Goal: Task Accomplishment & Management: Manage account settings

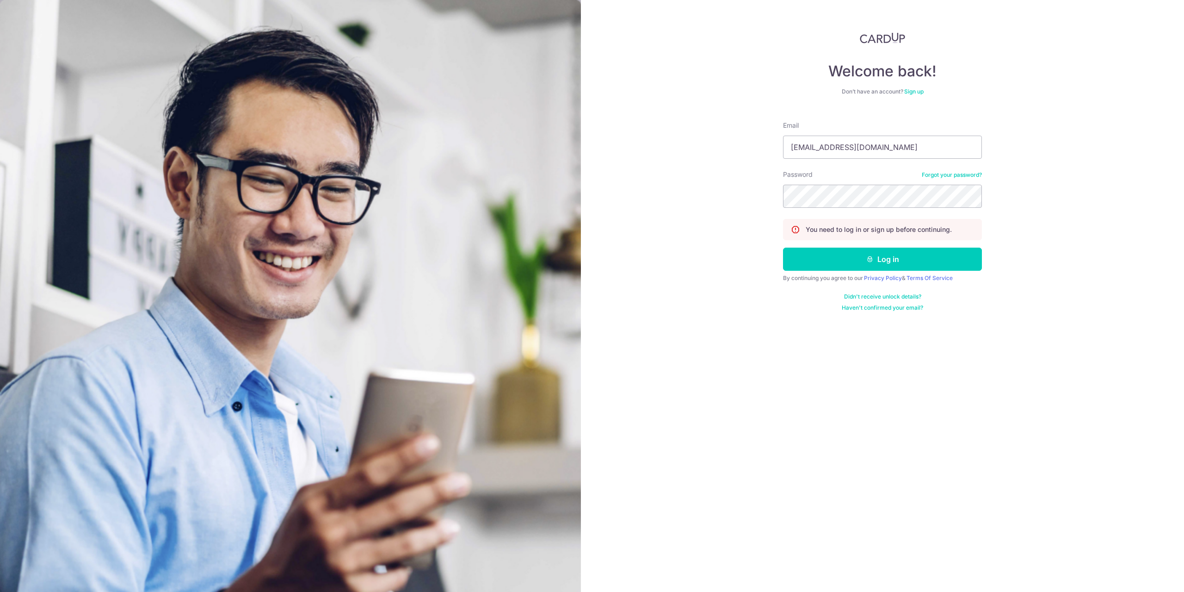
click at [783, 247] on button "Log in" at bounding box center [882, 258] width 199 height 23
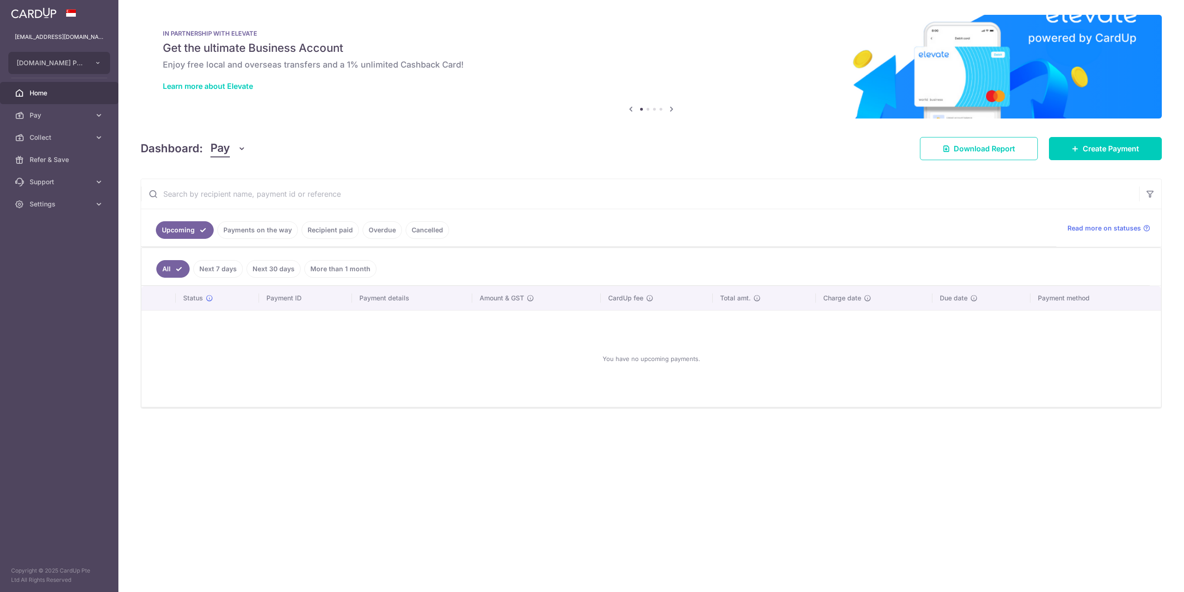
click at [328, 226] on link "Recipient paid" at bounding box center [330, 230] width 57 height 18
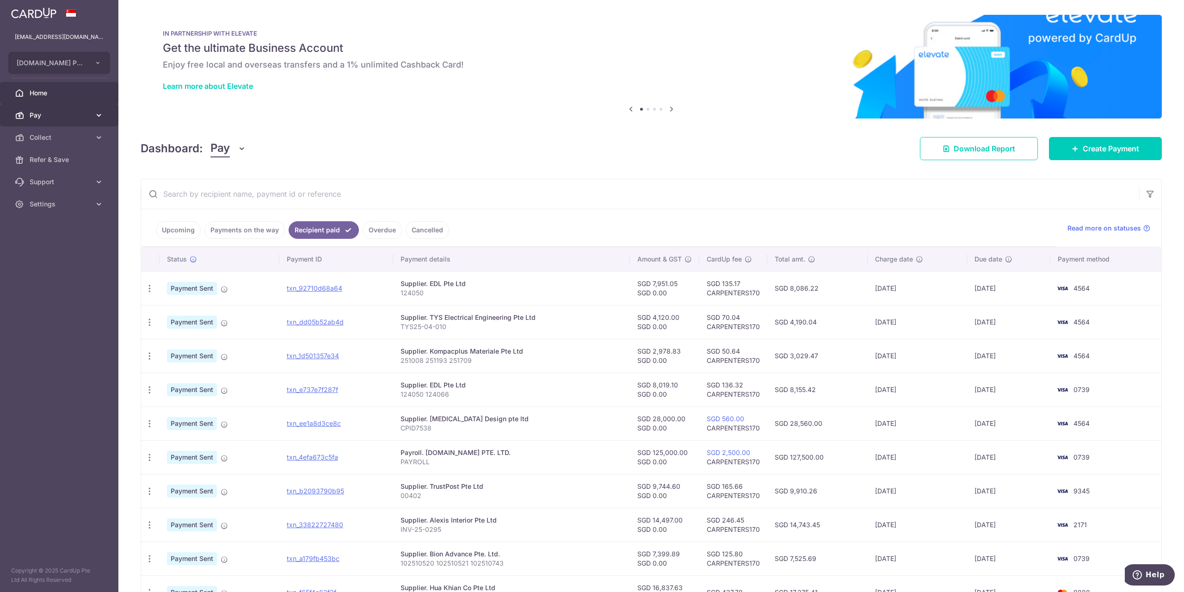
click at [47, 114] on span "Pay" at bounding box center [60, 115] width 61 height 9
click at [43, 136] on span "Payments" at bounding box center [60, 137] width 61 height 9
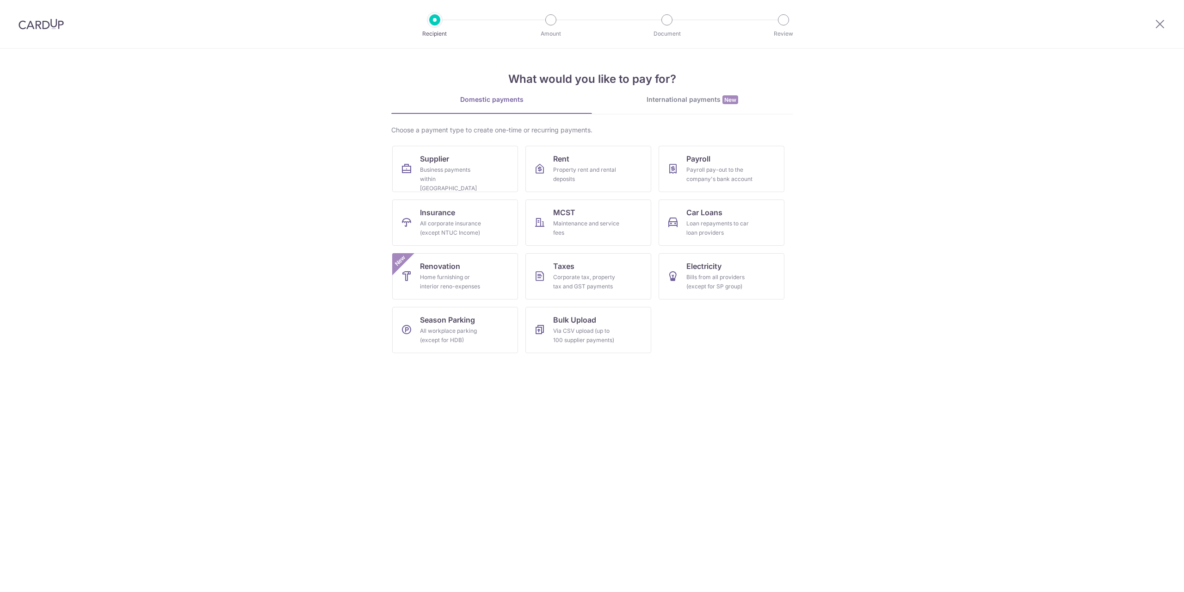
click at [1168, 18] on div at bounding box center [1160, 24] width 48 height 48
click at [1164, 19] on icon at bounding box center [1160, 24] width 11 height 12
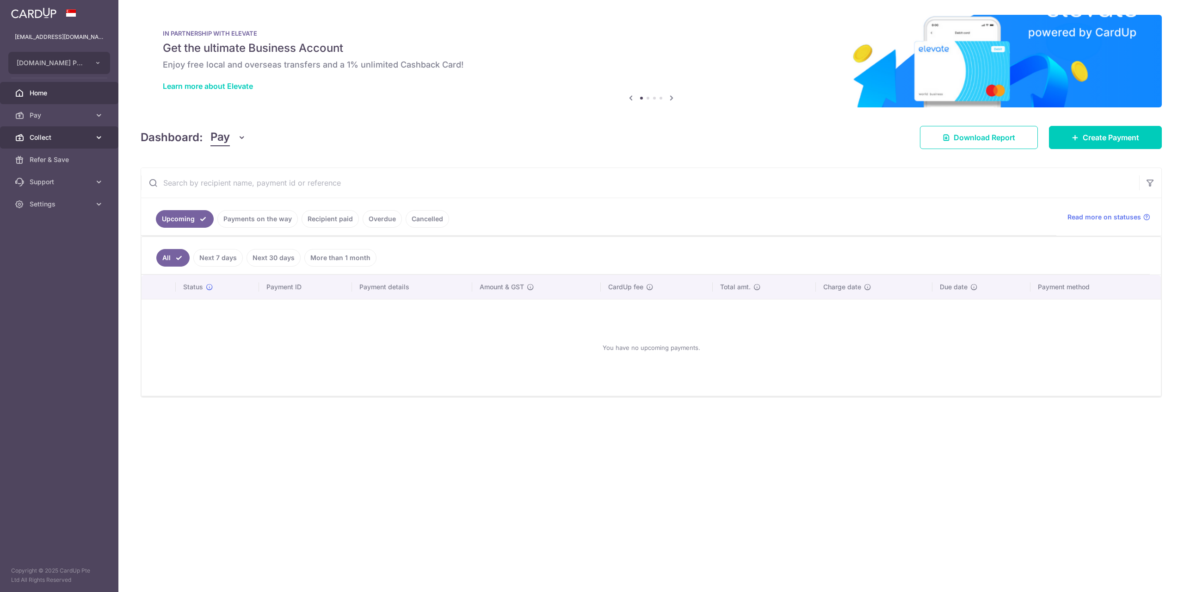
click at [48, 136] on span "Collect" at bounding box center [60, 137] width 61 height 9
click at [45, 164] on link "Dashboard" at bounding box center [59, 159] width 118 height 22
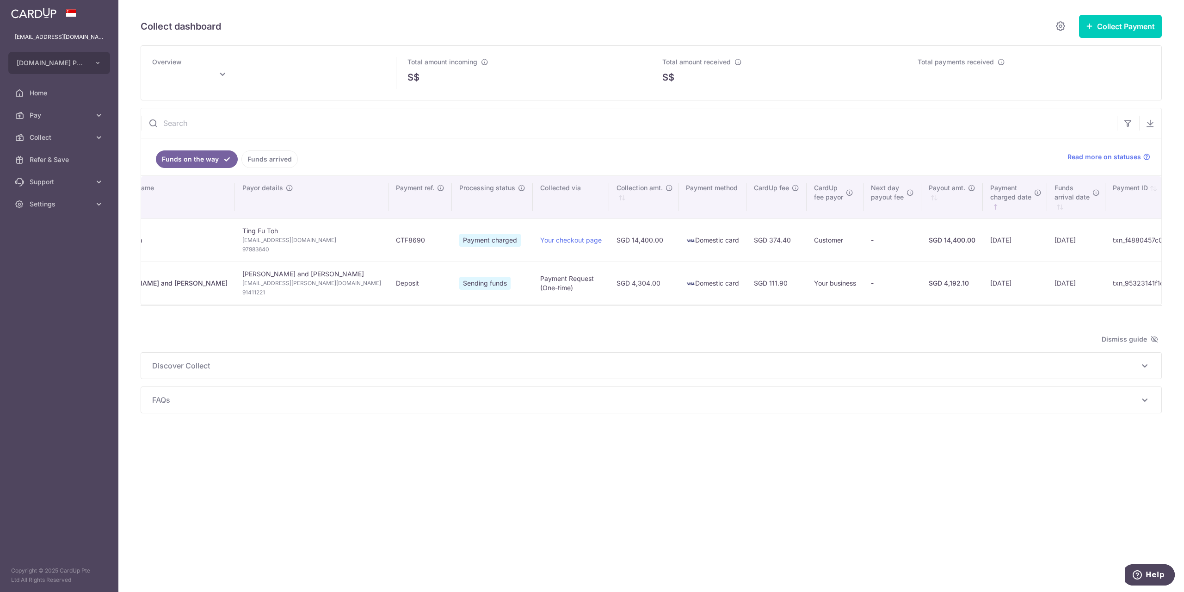
scroll to position [0, 62]
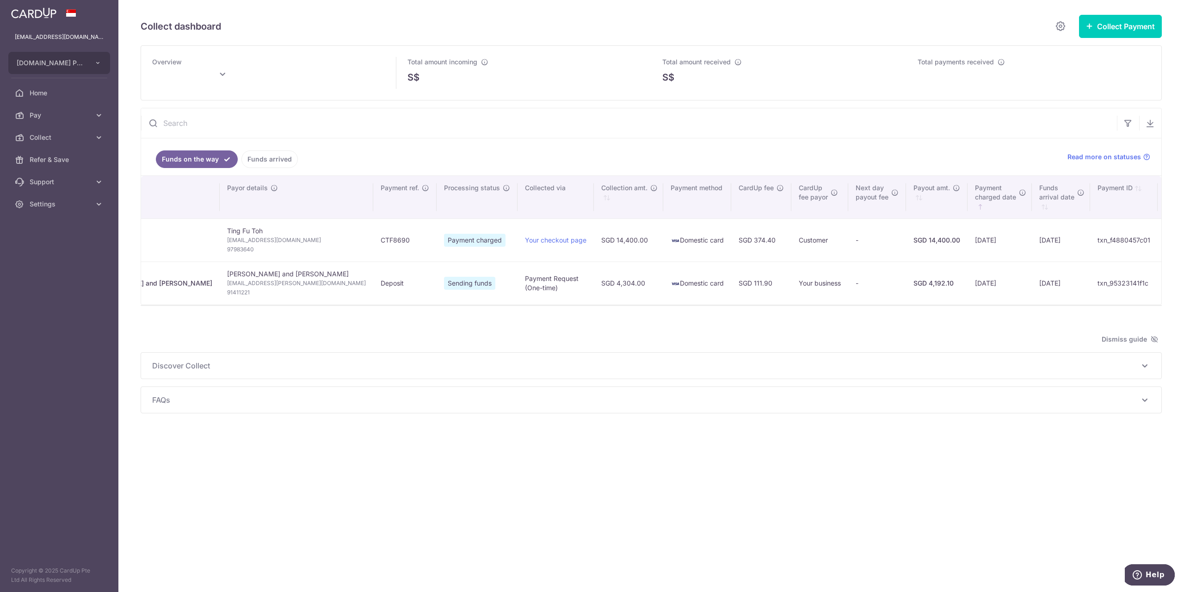
type input "October 2025"
click at [1083, 74] on div "0" at bounding box center [1034, 77] width 233 height 14
